Goal: Find specific page/section: Find specific page/section

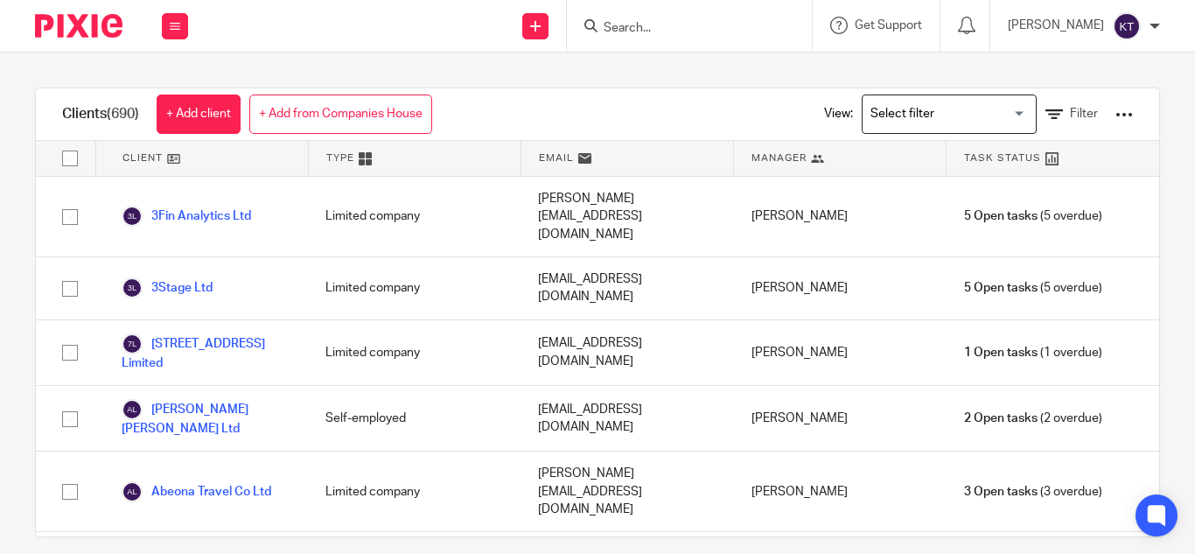
click at [642, 24] on input "Search" at bounding box center [681, 29] width 158 height 16
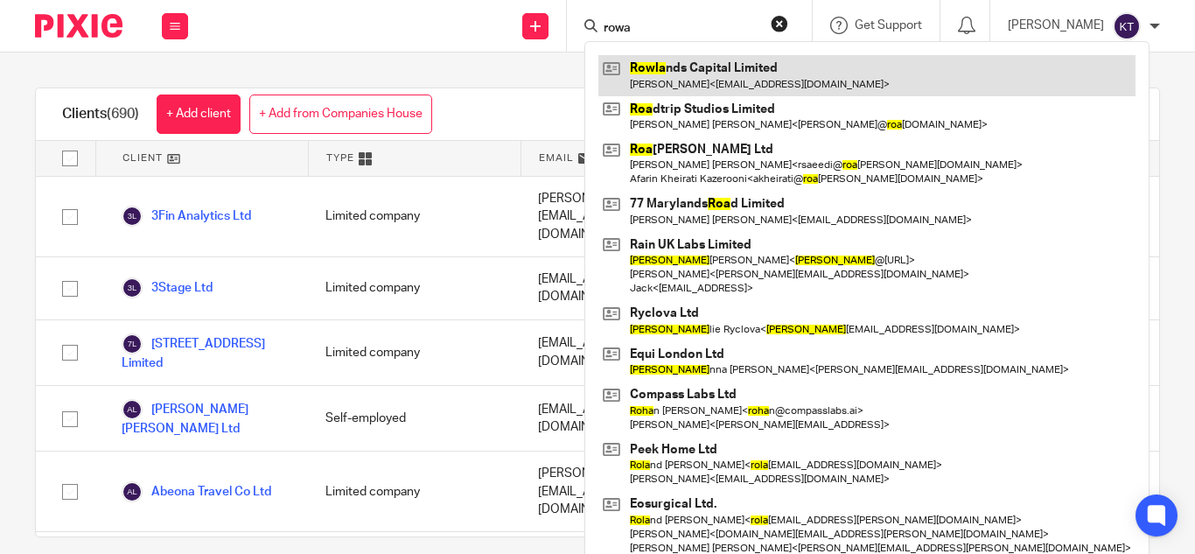
type input "rowa"
click at [726, 72] on link at bounding box center [867, 75] width 537 height 40
click at [689, 81] on link at bounding box center [867, 75] width 537 height 40
click at [668, 76] on link at bounding box center [867, 75] width 537 height 40
click at [667, 74] on link at bounding box center [867, 75] width 537 height 40
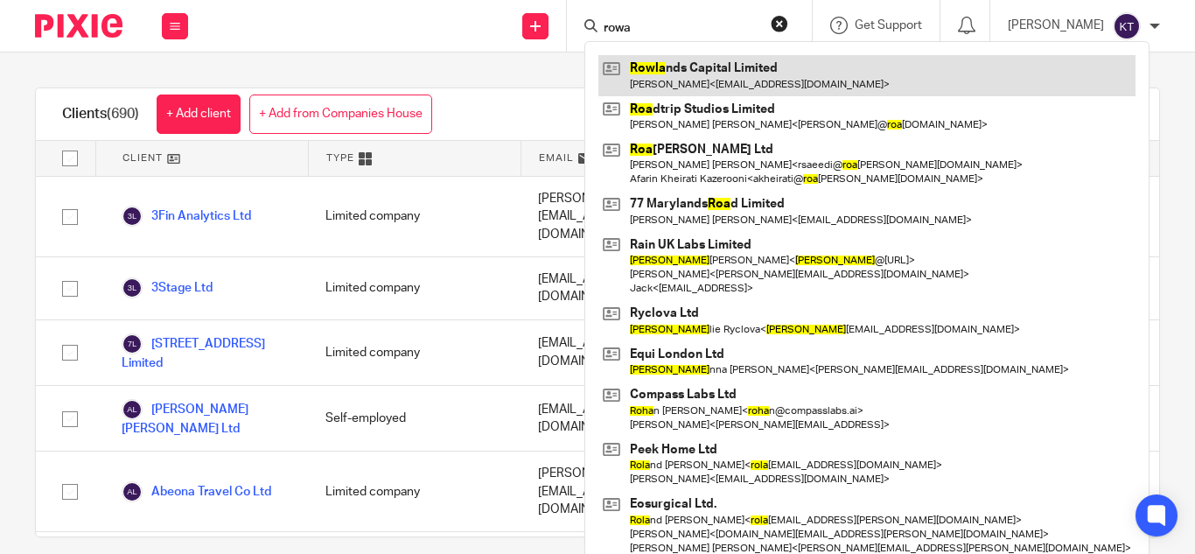
click at [667, 74] on link at bounding box center [867, 75] width 537 height 40
click at [449, 88] on div "Clients (690) + Add client + Add from Companies House" at bounding box center [247, 114] width 423 height 52
click at [666, 62] on link at bounding box center [867, 75] width 537 height 40
click at [332, 26] on div "Send new email Create task Add client rowa Rowla nds Capital Limited [PERSON_NA…" at bounding box center [701, 26] width 990 height 52
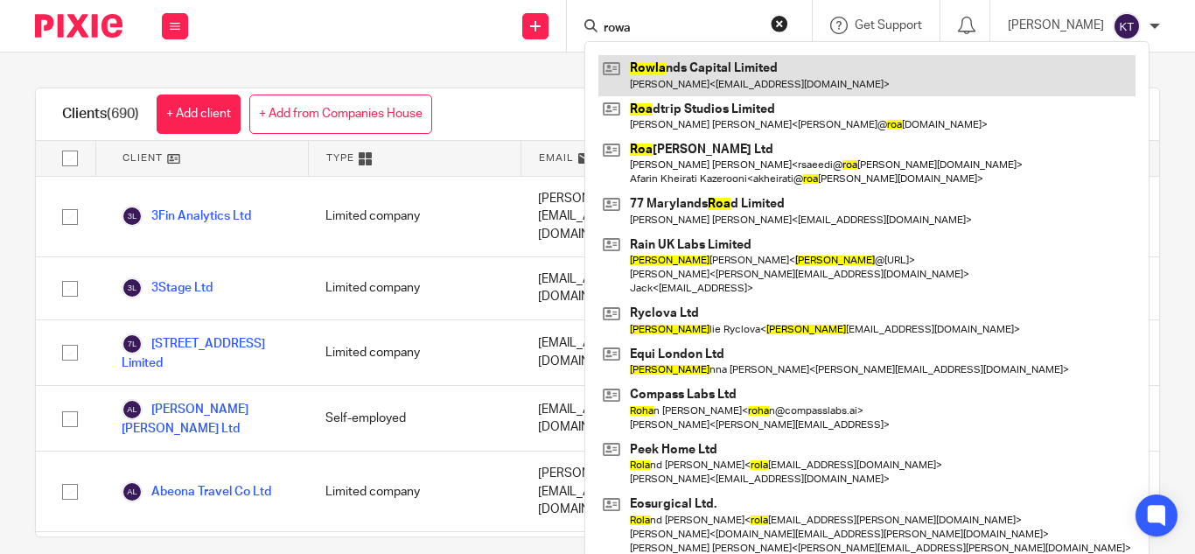
click at [658, 73] on link at bounding box center [867, 75] width 537 height 40
click at [678, 69] on link at bounding box center [867, 75] width 537 height 40
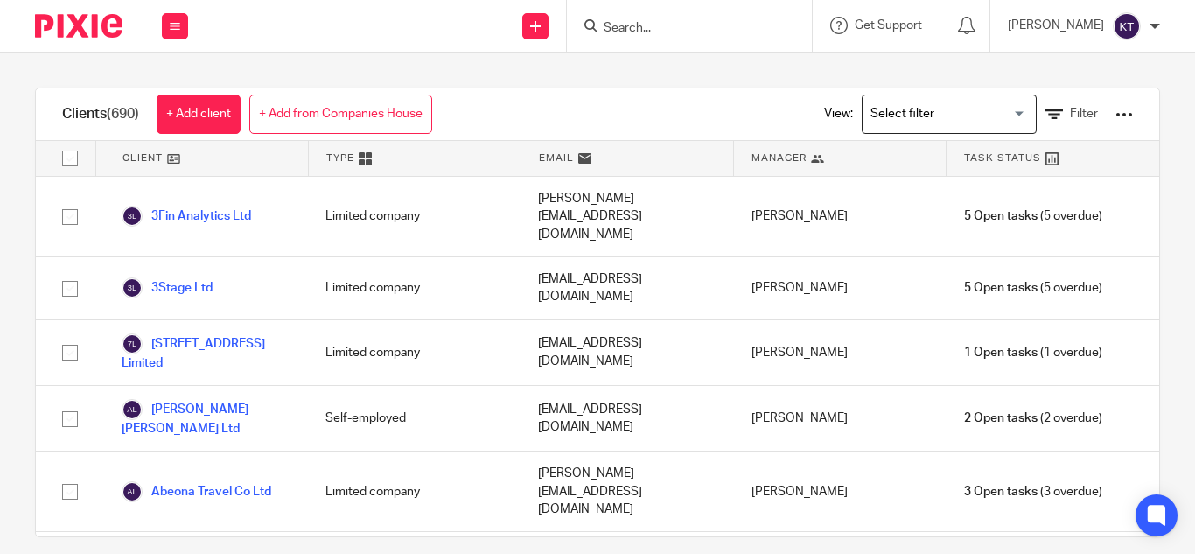
click at [647, 30] on input "Search" at bounding box center [681, 29] width 158 height 16
click at [646, 29] on input "Search" at bounding box center [681, 29] width 158 height 16
click at [635, 31] on input "Search" at bounding box center [681, 29] width 158 height 16
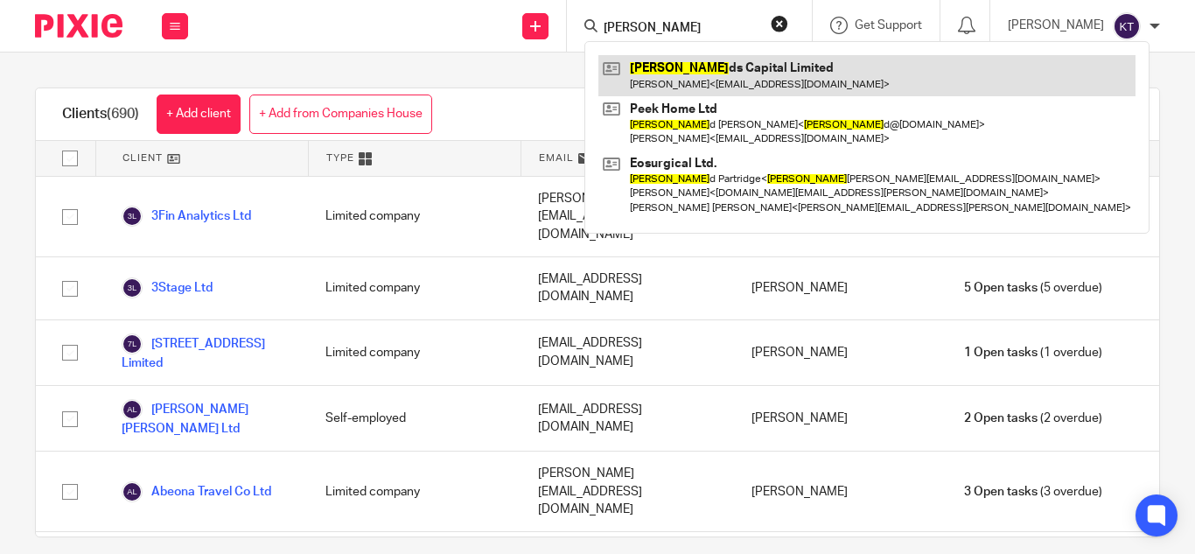
type input "rowlan"
click at [707, 65] on link at bounding box center [867, 75] width 537 height 40
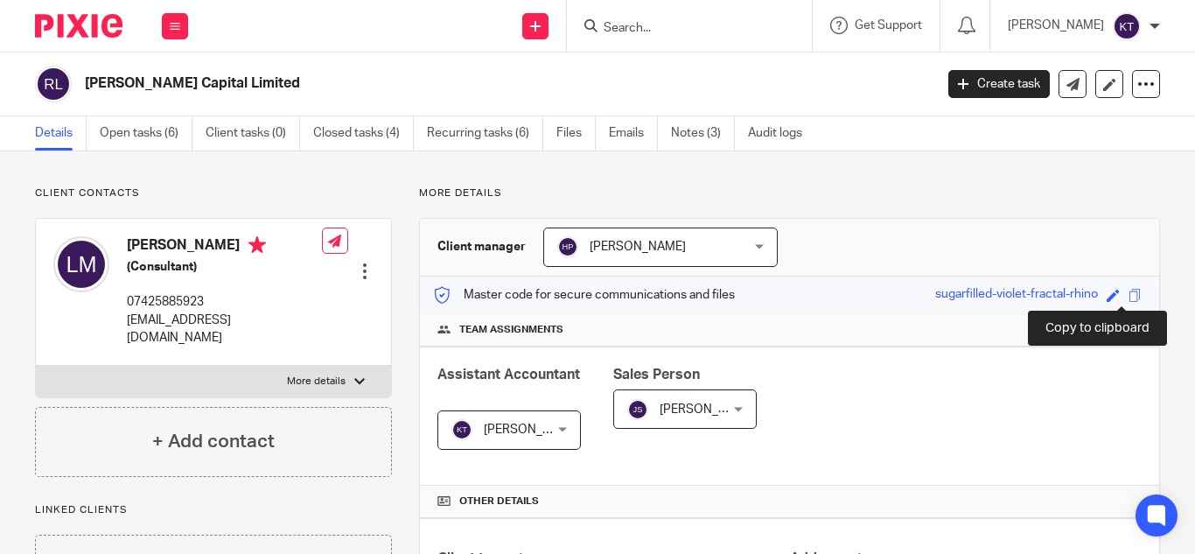
click at [1129, 299] on span at bounding box center [1135, 295] width 13 height 13
